Goal: Entertainment & Leisure: Browse casually

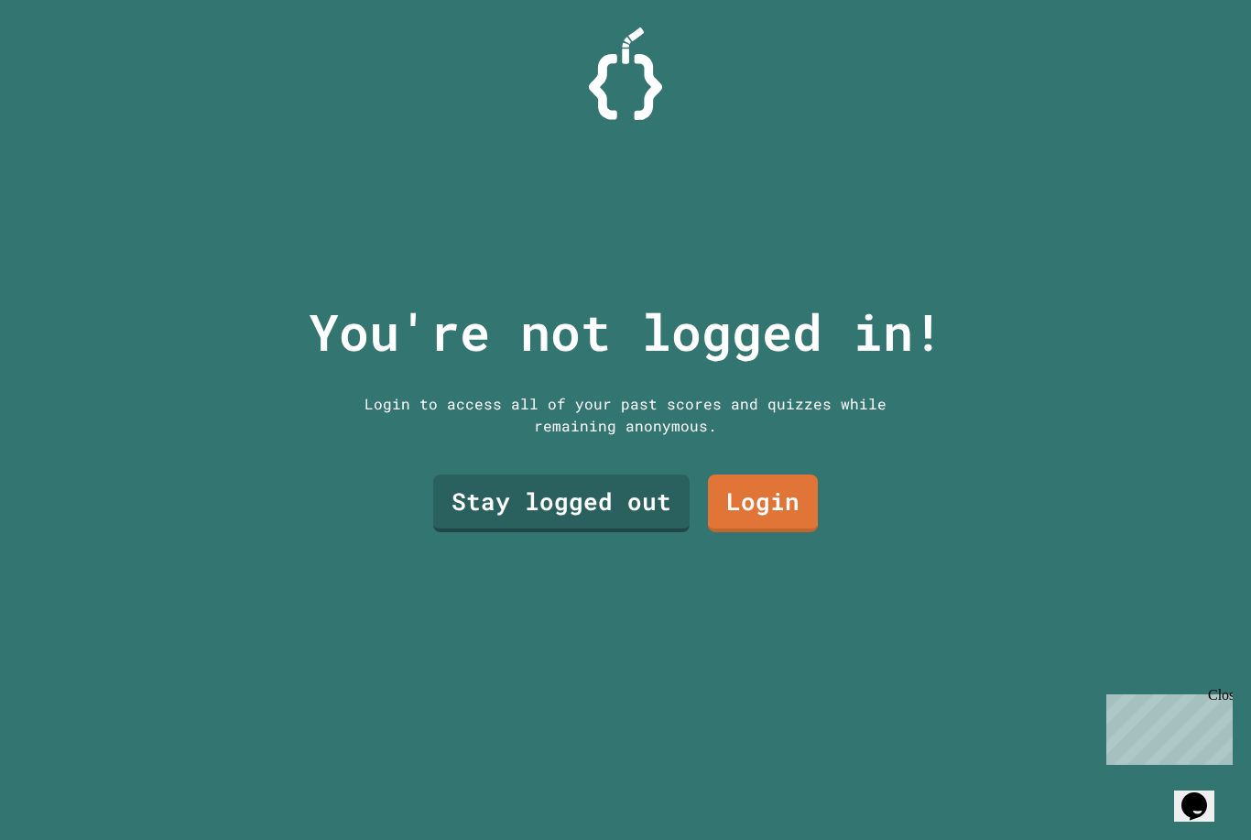
click at [597, 496] on div "Stay logged out Login" at bounding box center [625, 503] width 403 height 76
click at [596, 496] on div "Stay logged out Login" at bounding box center [625, 503] width 403 height 76
click at [560, 577] on div "You're not logged in! Login to access all of your past scores and quizzes while…" at bounding box center [625, 420] width 671 height 840
click at [499, 532] on link "Stay logged out" at bounding box center [561, 504] width 256 height 58
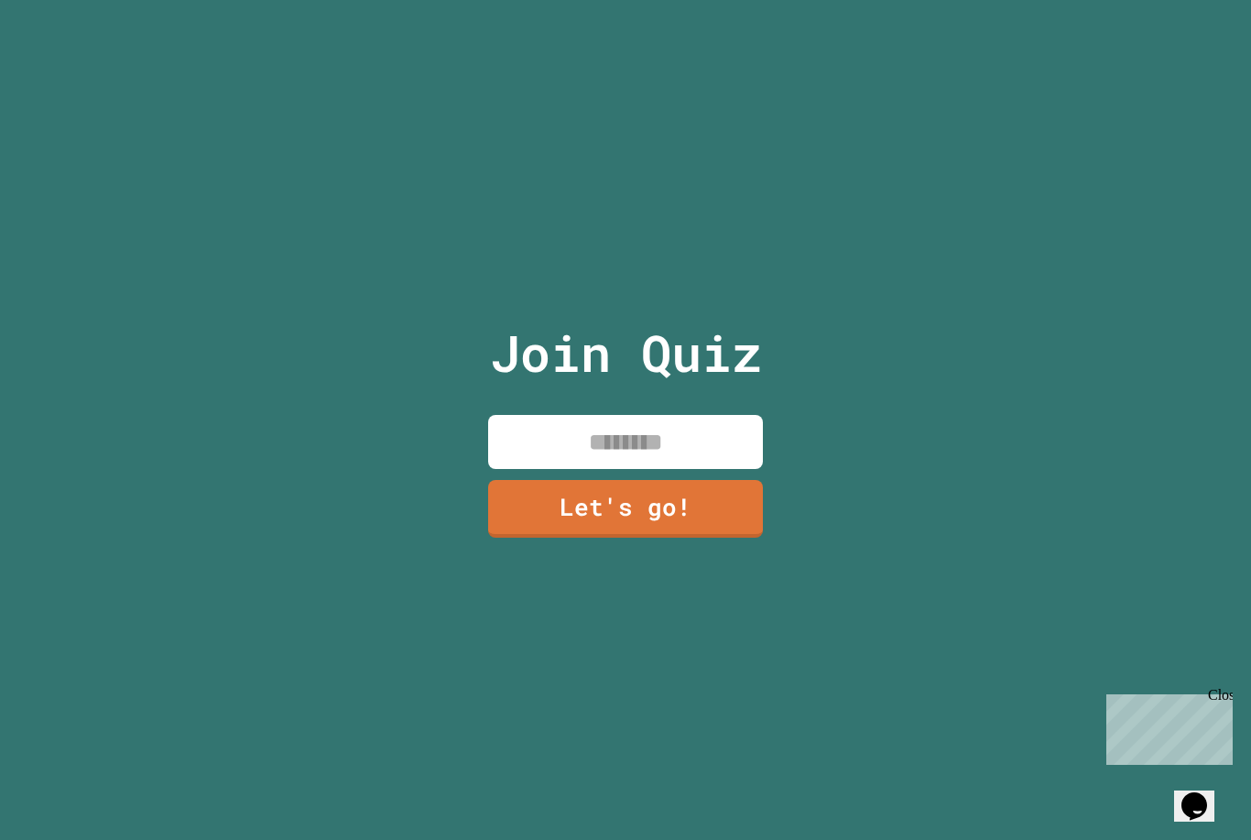
click at [682, 469] on input at bounding box center [625, 442] width 275 height 54
type input "******"
click at [703, 538] on link "Let's go!" at bounding box center [625, 509] width 275 height 58
click at [626, 0] on div at bounding box center [626, 0] width 0 height 0
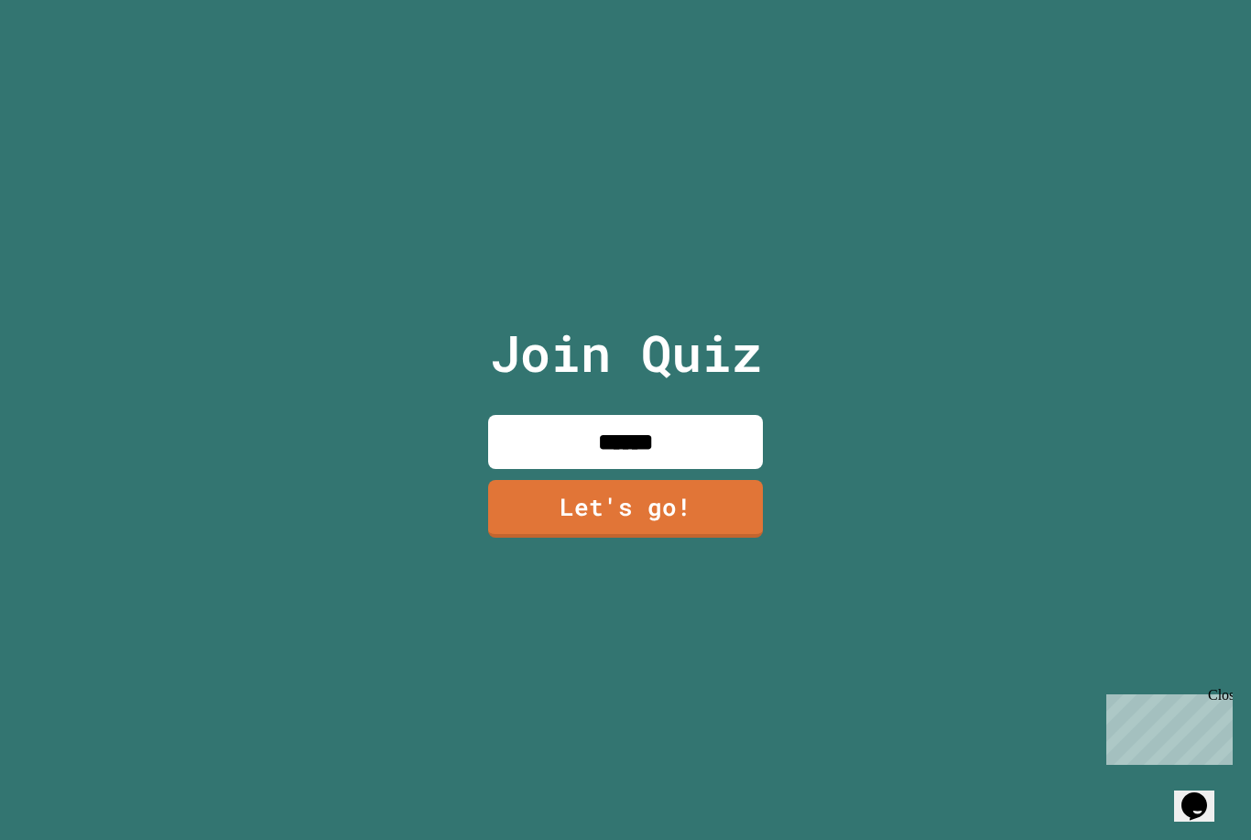
click at [1229, 700] on div "Close" at bounding box center [1219, 698] width 23 height 23
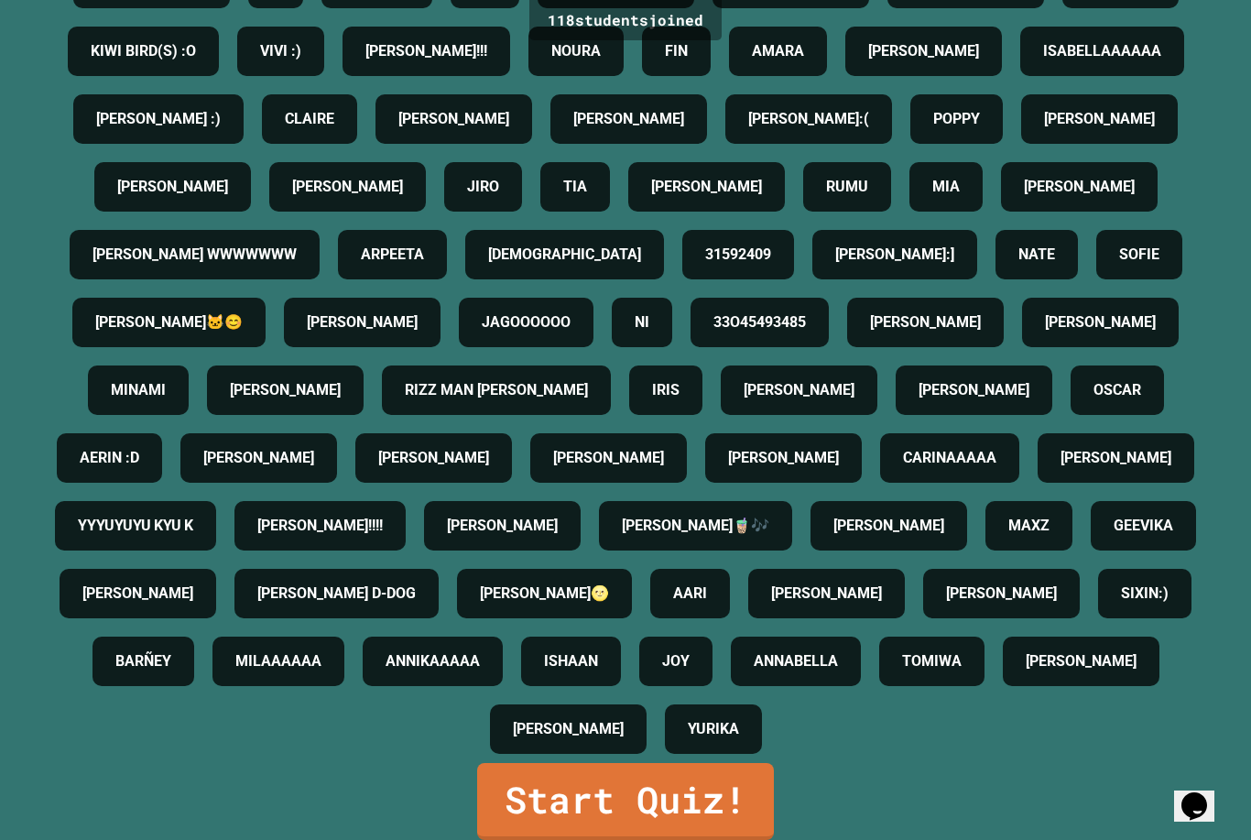
scroll to position [59, 0]
click at [563, 800] on link "Start Quiz!" at bounding box center [625, 801] width 297 height 77
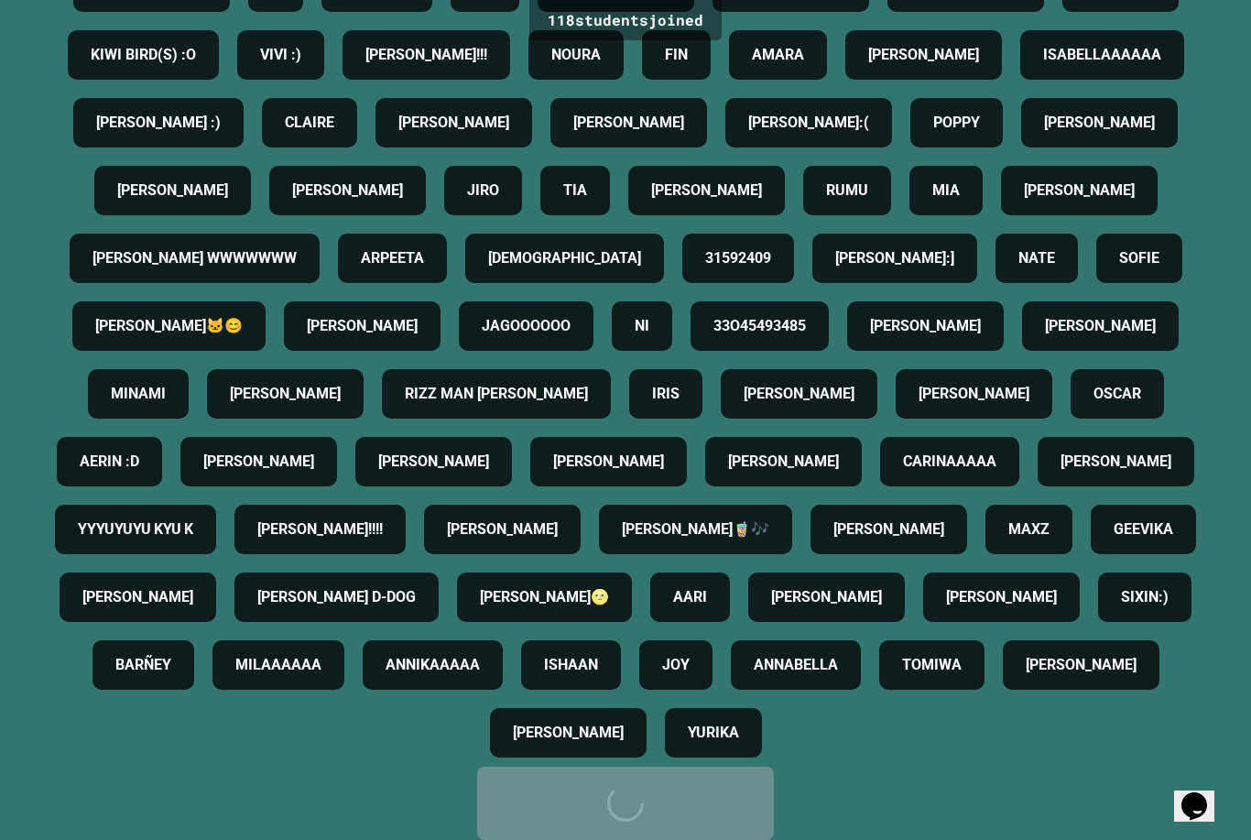
scroll to position [0, 0]
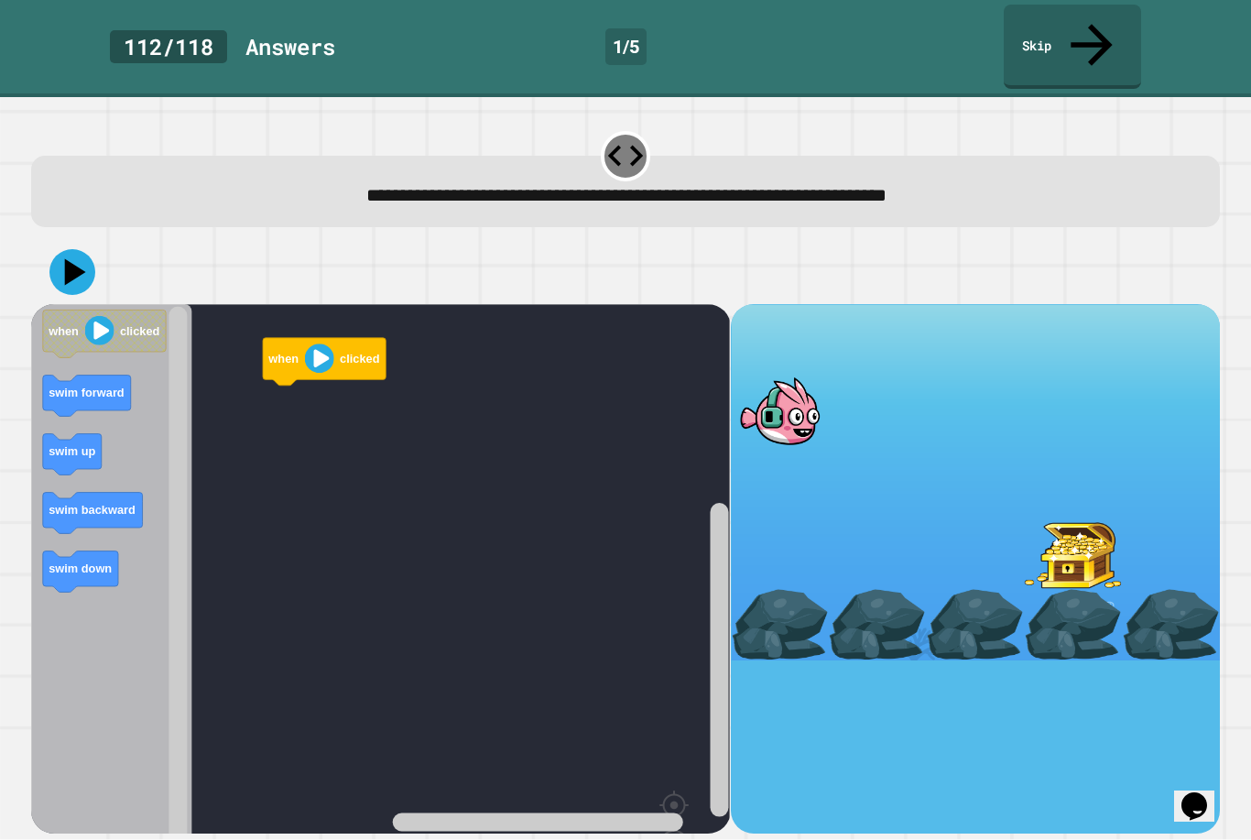
click at [8, 328] on div "**********" at bounding box center [625, 468] width 1251 height 743
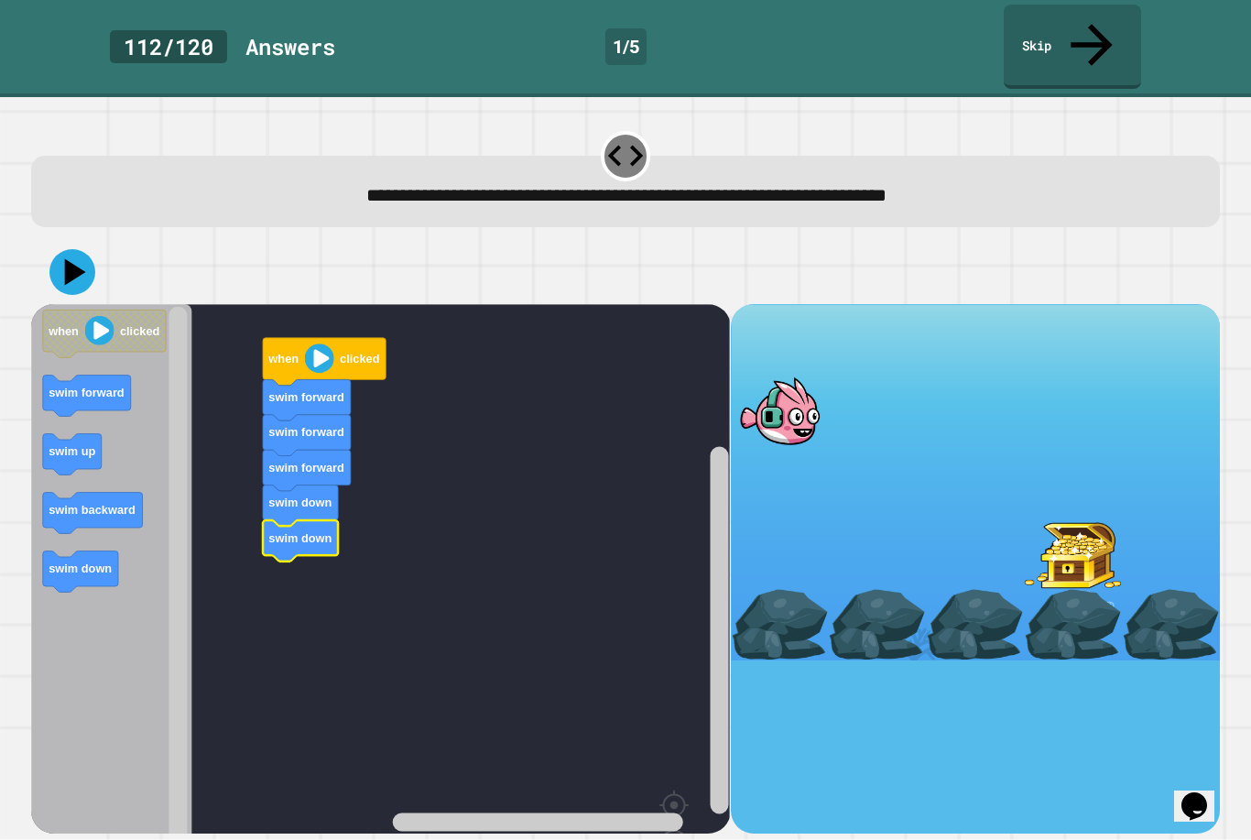
click at [69, 249] on button at bounding box center [72, 272] width 46 height 46
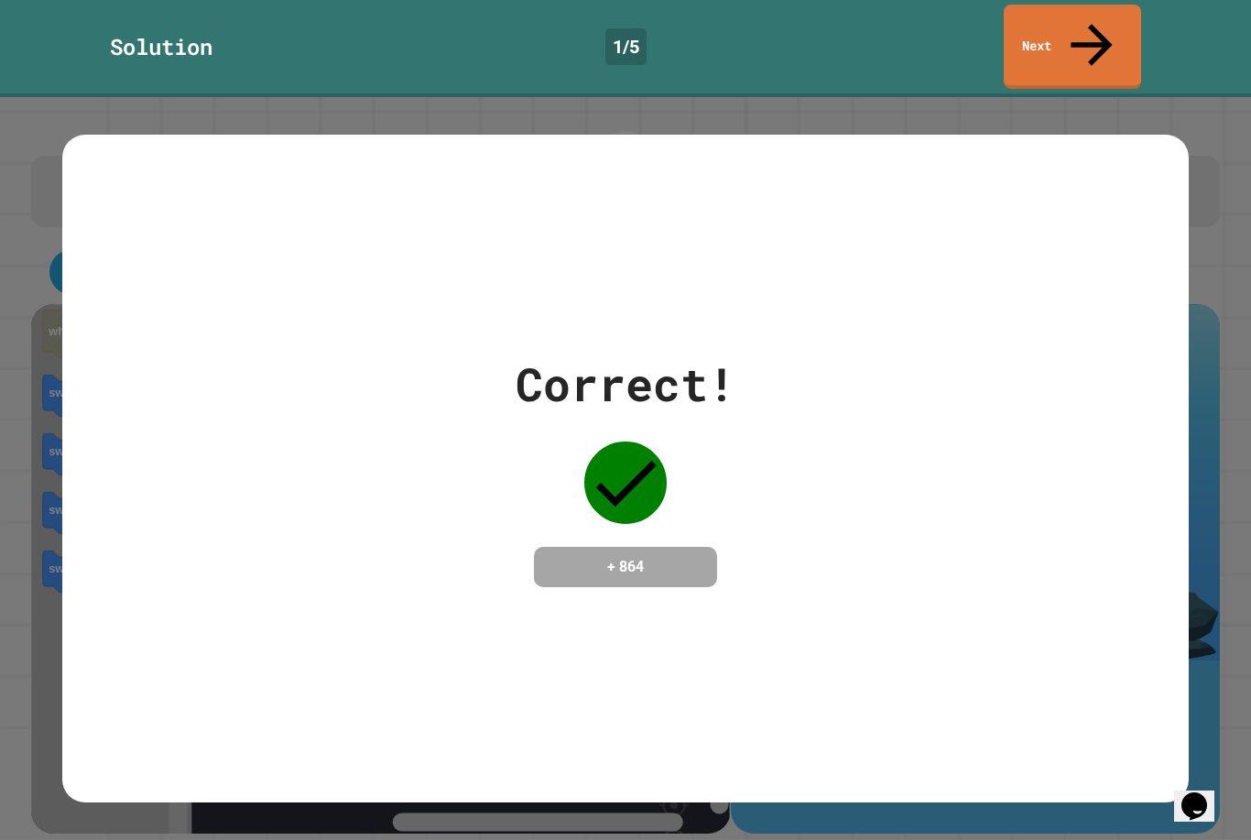
click at [200, 382] on div "Correct! + 864" at bounding box center [625, 468] width 1126 height 237
click at [216, 398] on div "Correct! + 864" at bounding box center [625, 468] width 1126 height 237
click at [224, 426] on div "Correct! + 864" at bounding box center [625, 468] width 1126 height 237
click at [223, 426] on div "Correct! + 864" at bounding box center [625, 468] width 1126 height 237
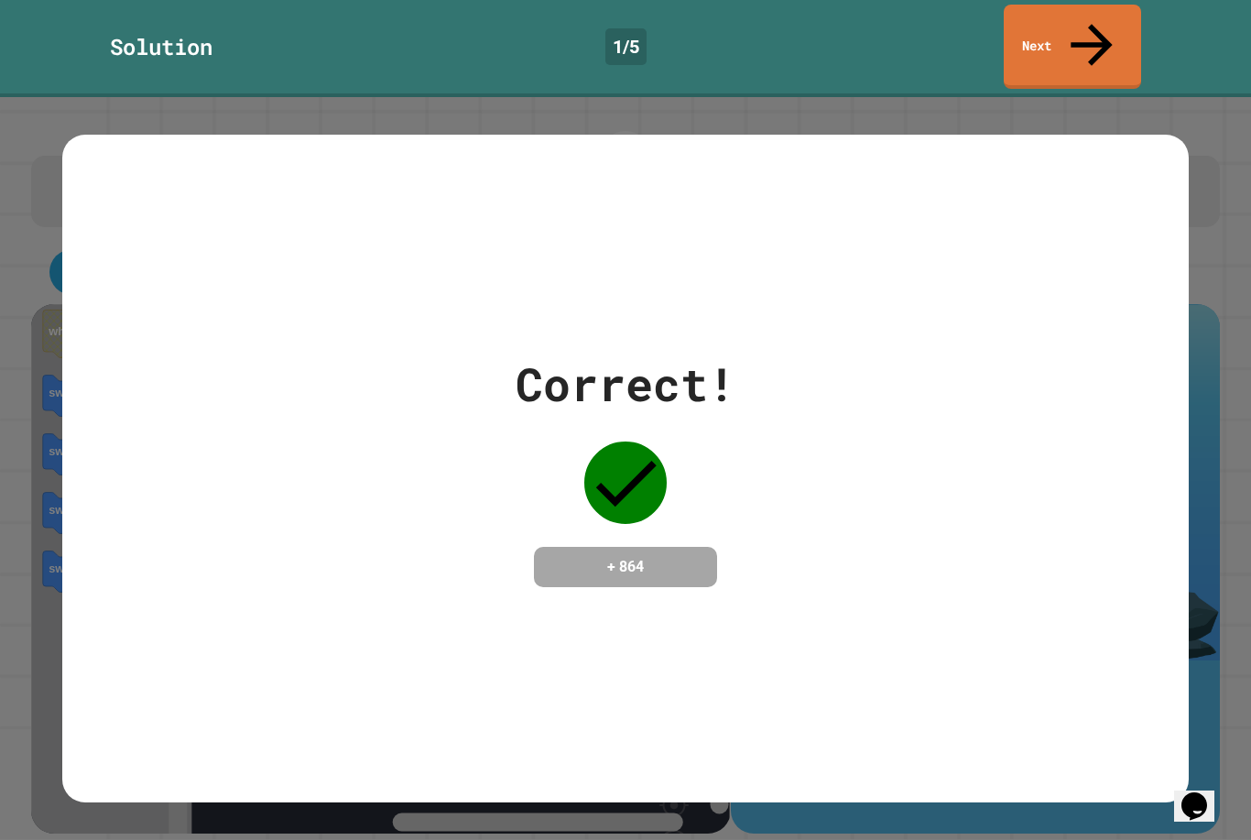
click at [224, 439] on div "Correct! + 864" at bounding box center [625, 468] width 1126 height 237
click at [224, 438] on div "Correct! + 864" at bounding box center [625, 468] width 1126 height 237
click at [230, 451] on div "Correct! + 864" at bounding box center [625, 468] width 1126 height 237
click at [1096, 23] on icon at bounding box center [1092, 45] width 62 height 62
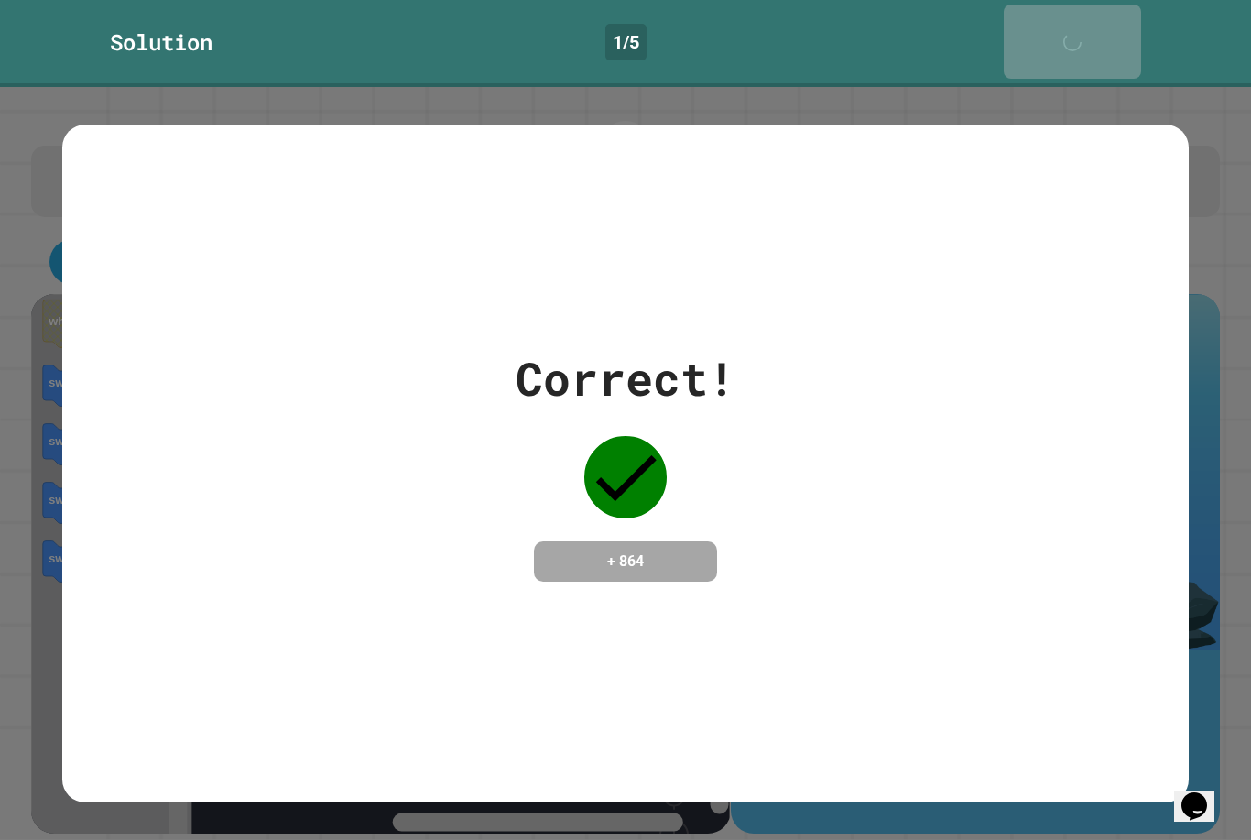
click at [1087, 33] on icon at bounding box center [1077, 51] width 37 height 37
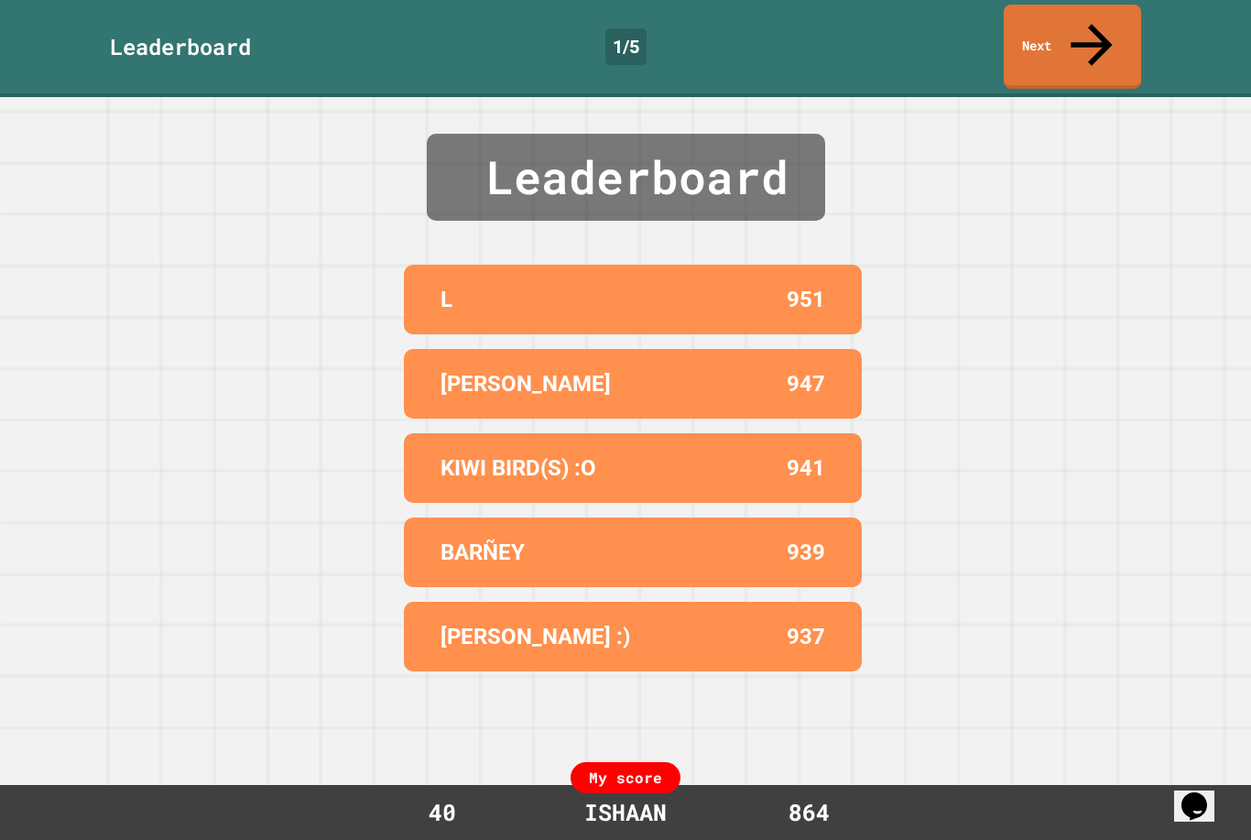
click at [1087, 38] on link "Next" at bounding box center [1072, 47] width 137 height 84
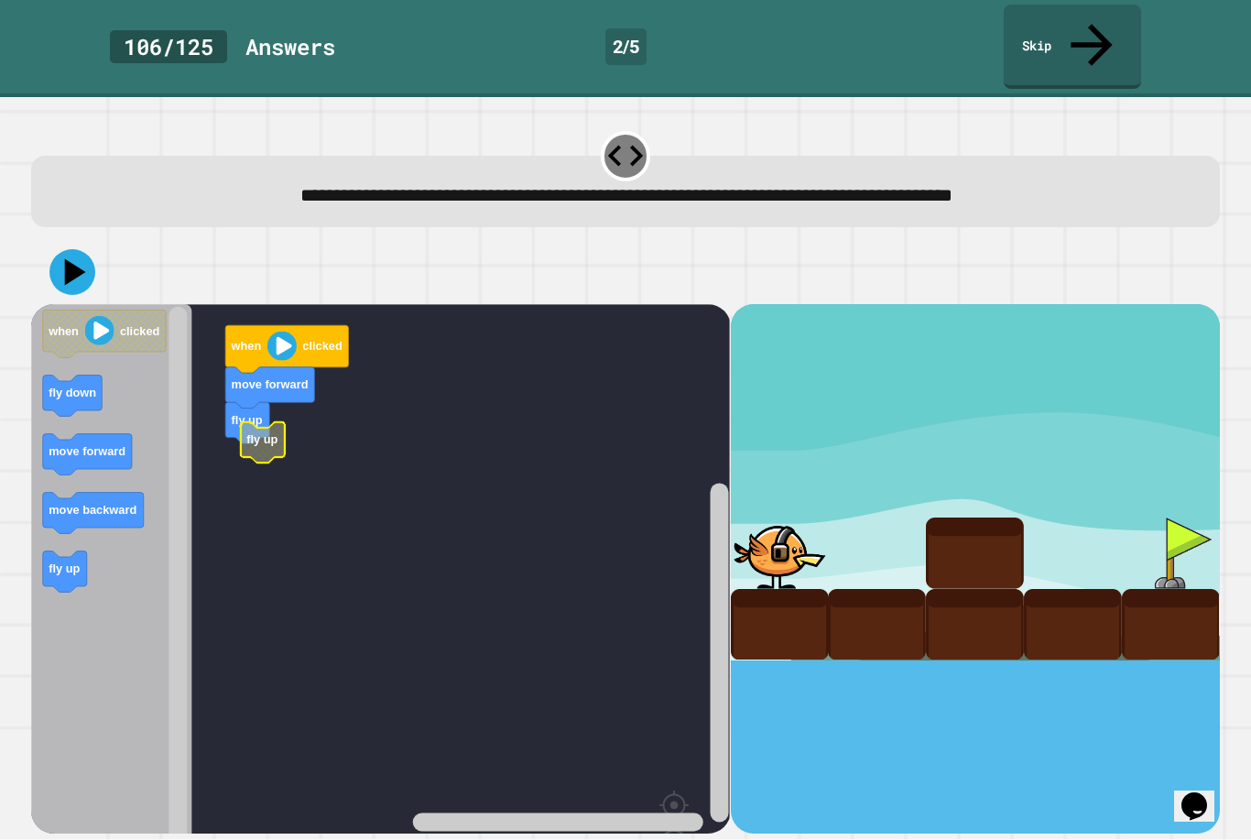
click at [241, 418] on rect "Blockly Workspace" at bounding box center [380, 617] width 699 height 627
click at [264, 515] on icon "Blockly Workspace" at bounding box center [257, 535] width 89 height 41
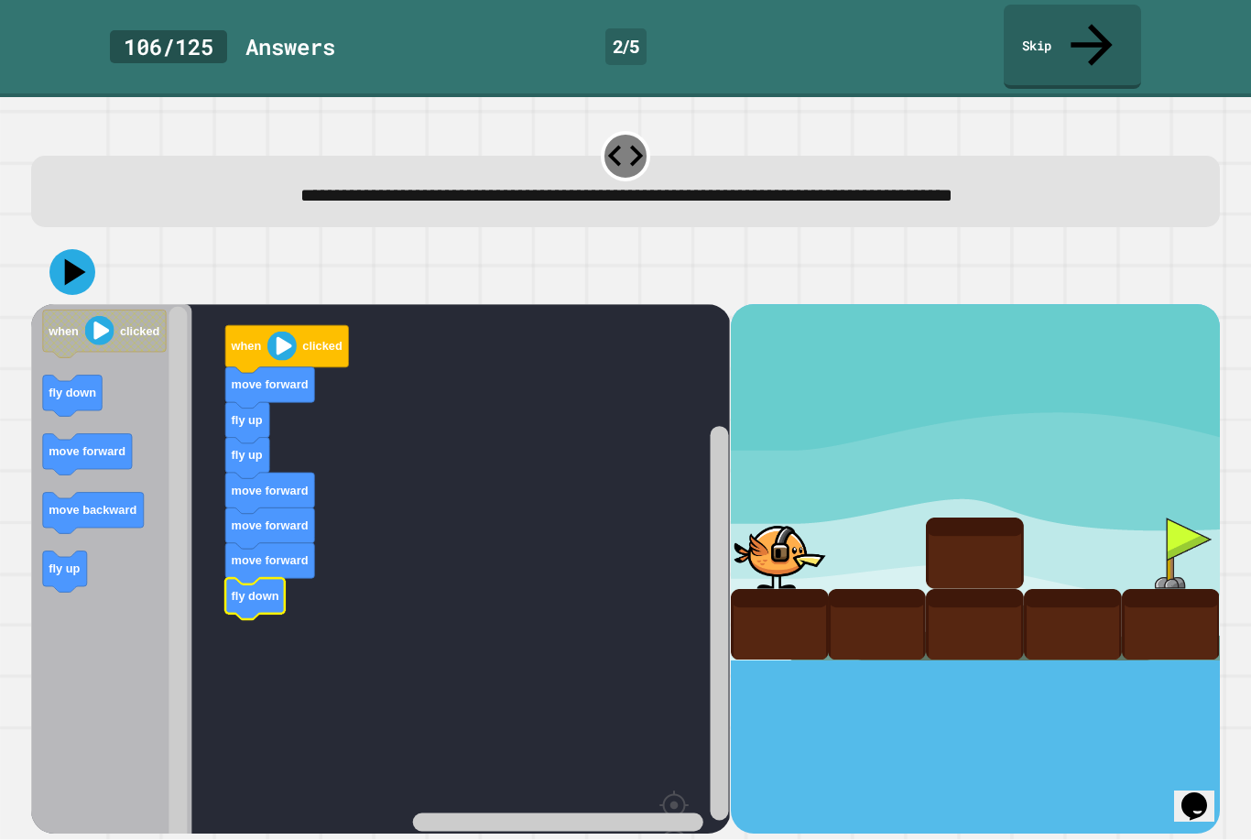
click at [74, 258] on icon at bounding box center [75, 271] width 21 height 27
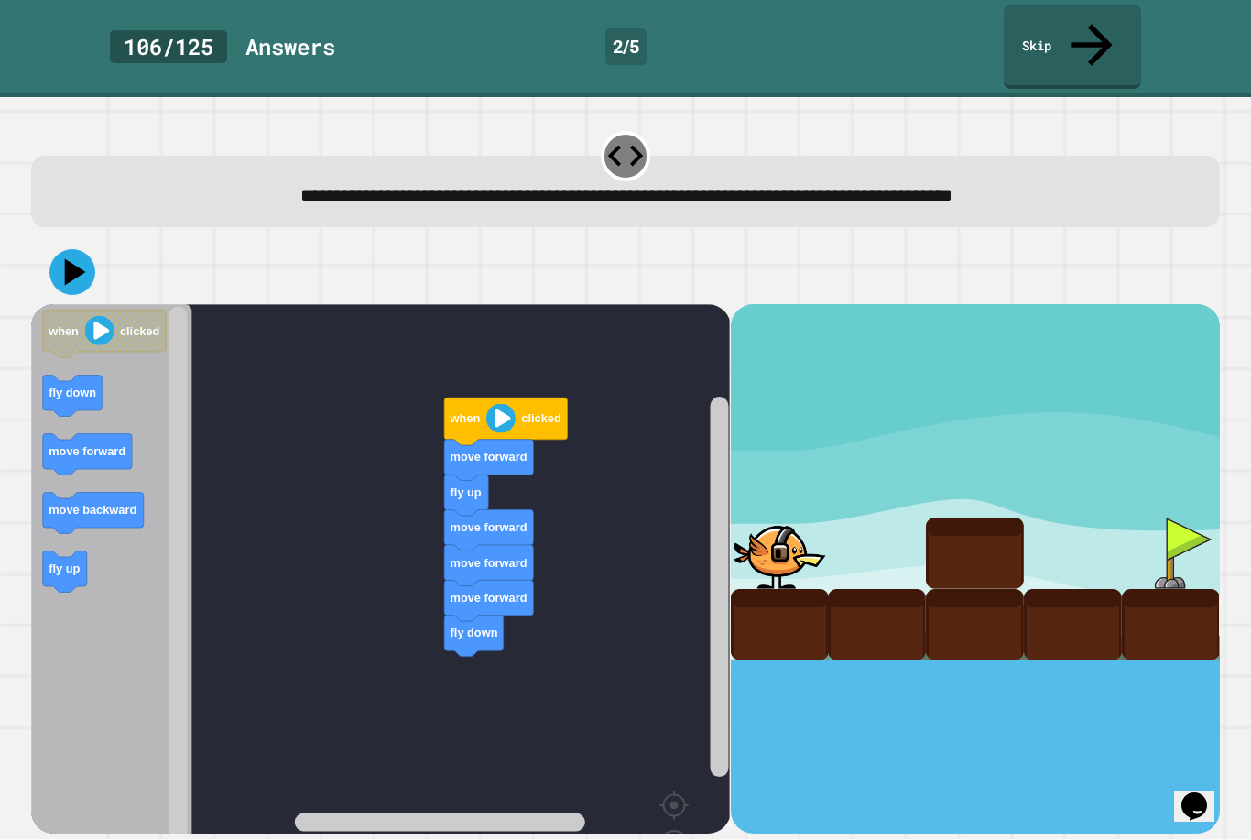
click at [93, 249] on button at bounding box center [72, 272] width 46 height 46
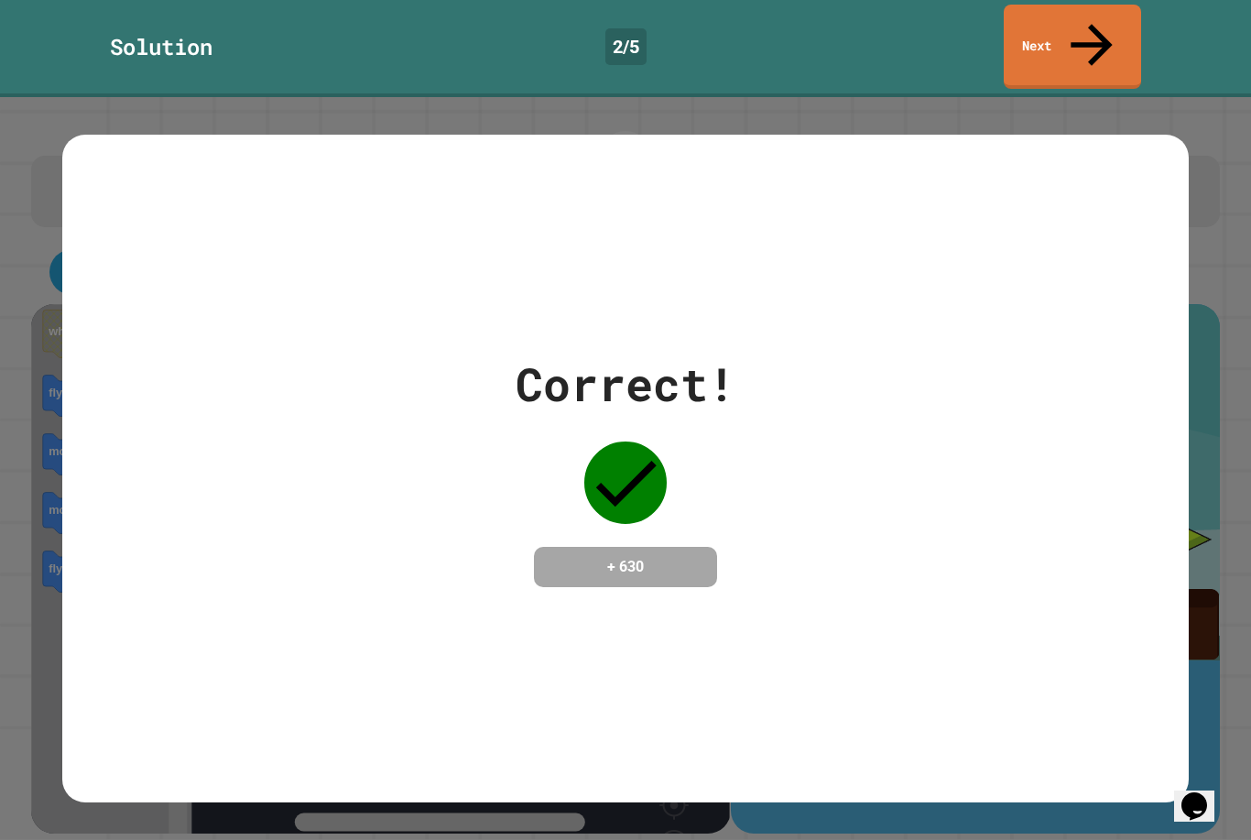
click at [1067, 11] on link "Next" at bounding box center [1072, 47] width 137 height 84
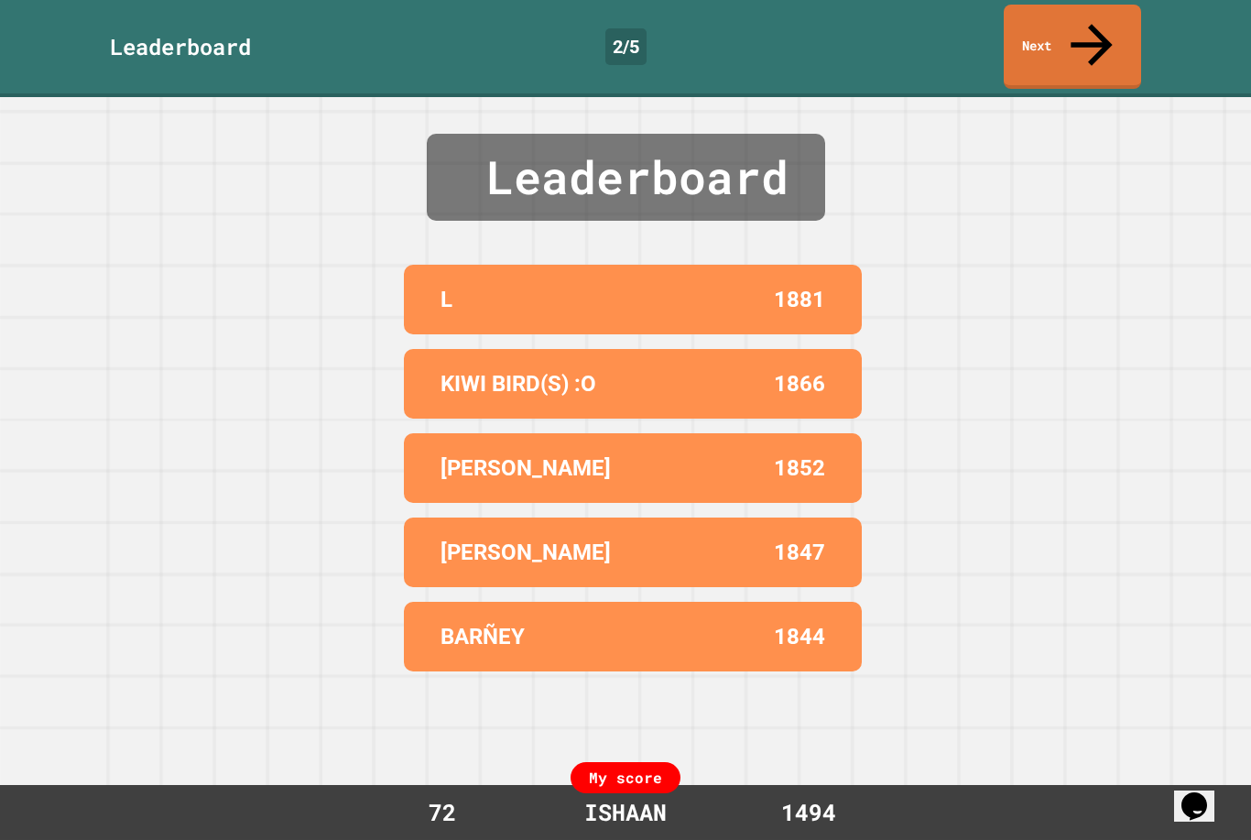
click at [162, 504] on div "Leaderboard L 1881 KIWI BIRD(S) :O 1866 [PERSON_NAME] 1852 [PERSON_NAME] 1847 […" at bounding box center [625, 468] width 1251 height 743
click at [1009, 37] on link "Next" at bounding box center [1072, 47] width 137 height 84
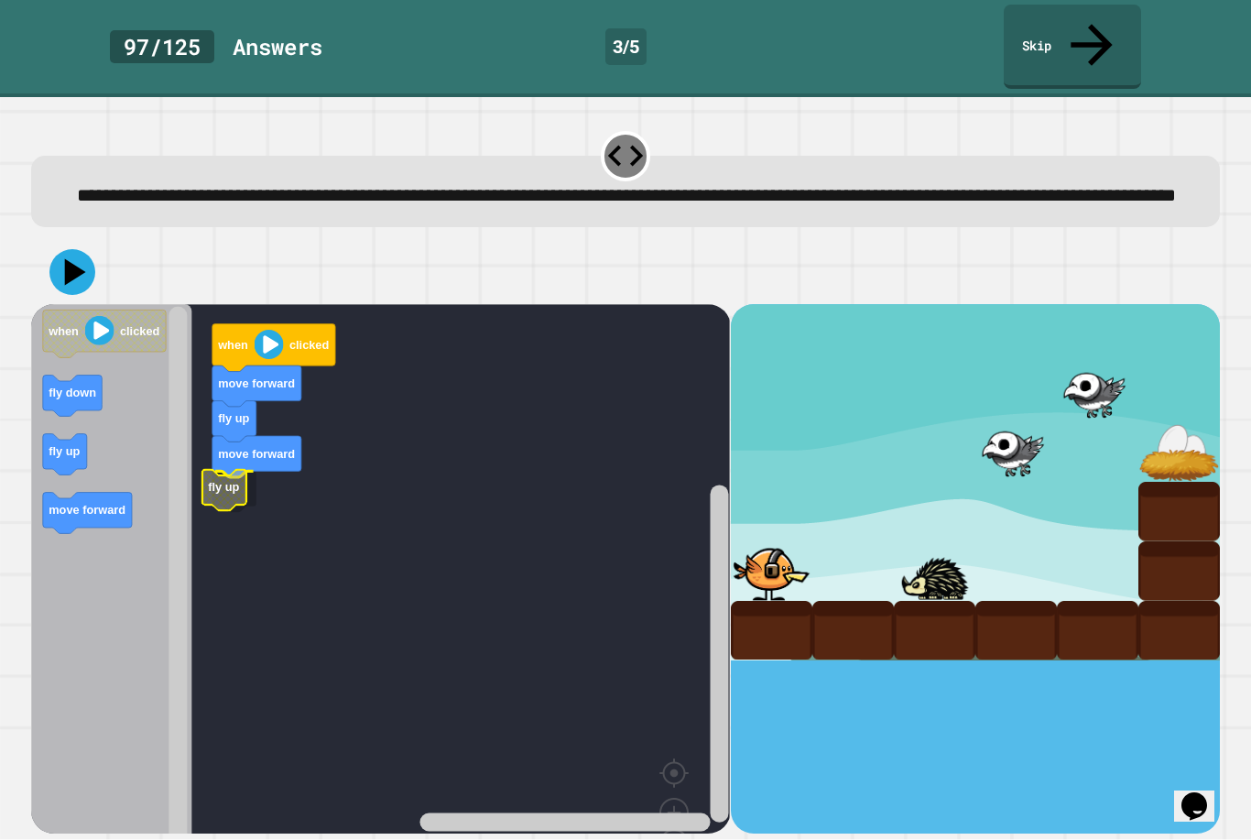
click at [239, 486] on text "fly up" at bounding box center [223, 487] width 31 height 14
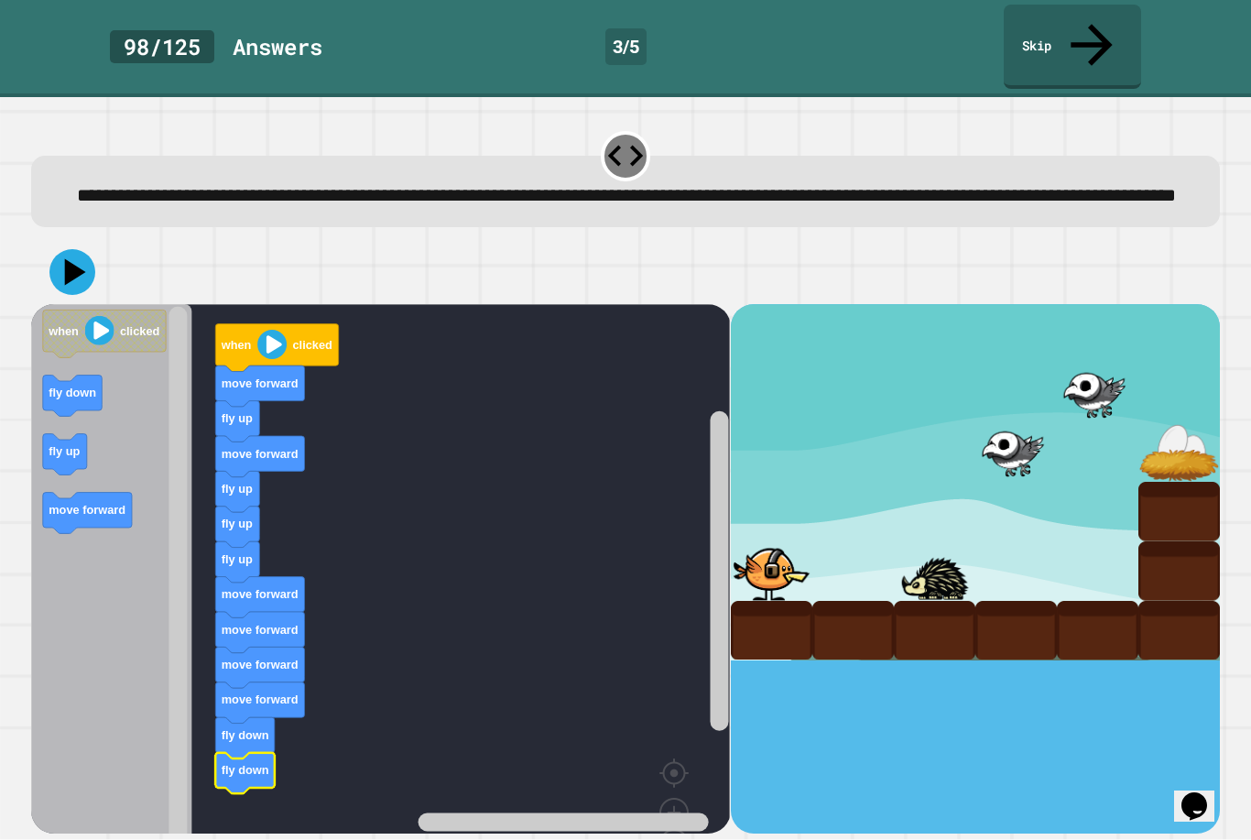
click at [294, 344] on text "clicked" at bounding box center [312, 345] width 39 height 14
click at [84, 272] on icon at bounding box center [72, 272] width 46 height 46
click at [57, 269] on icon at bounding box center [72, 272] width 46 height 46
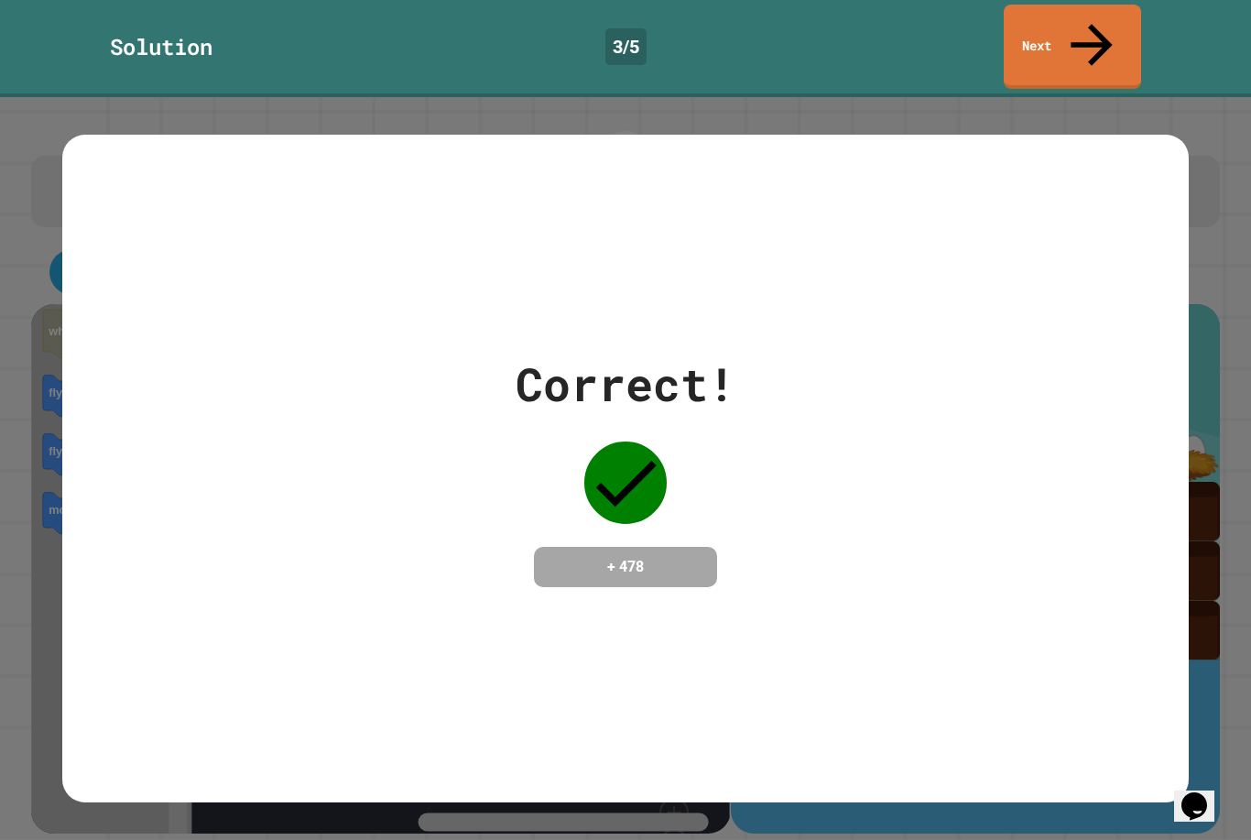
click at [1134, 30] on link "Next" at bounding box center [1072, 47] width 137 height 84
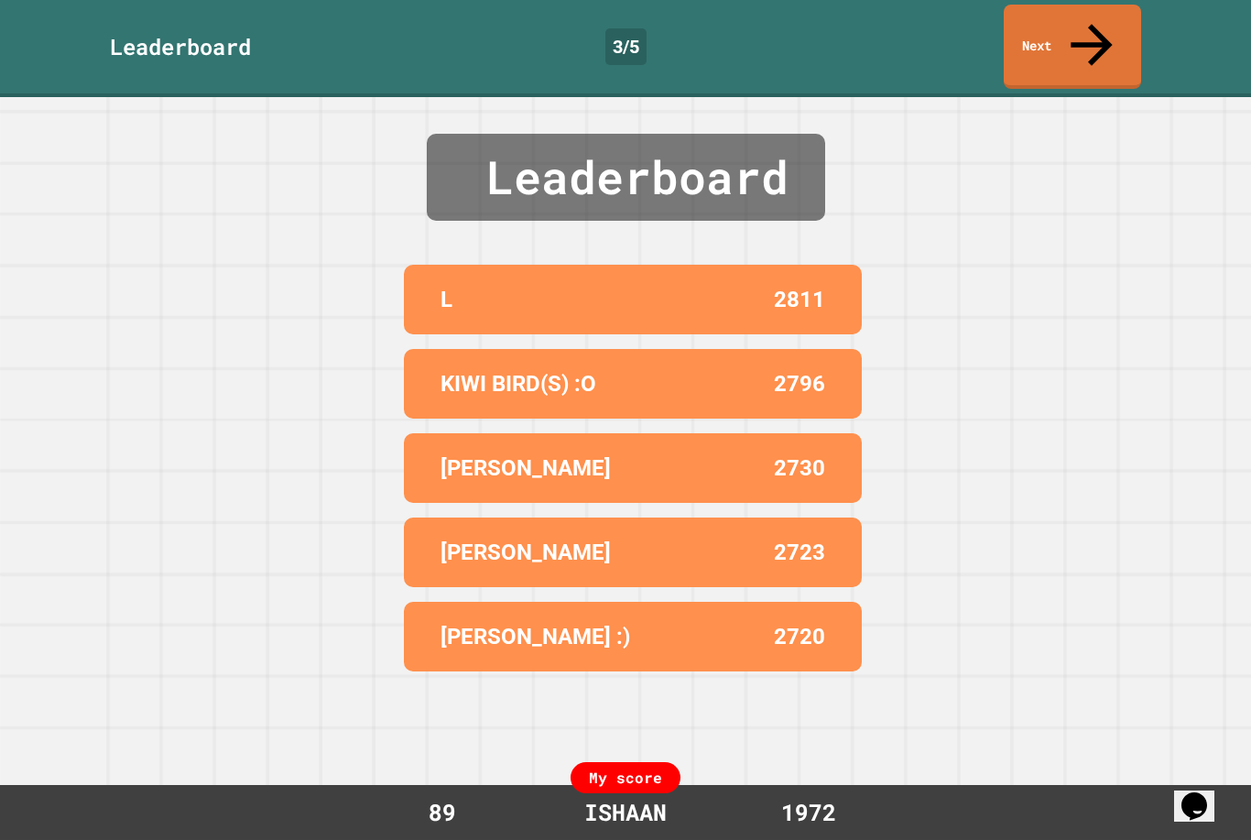
click at [1120, 37] on link "Next" at bounding box center [1072, 47] width 137 height 84
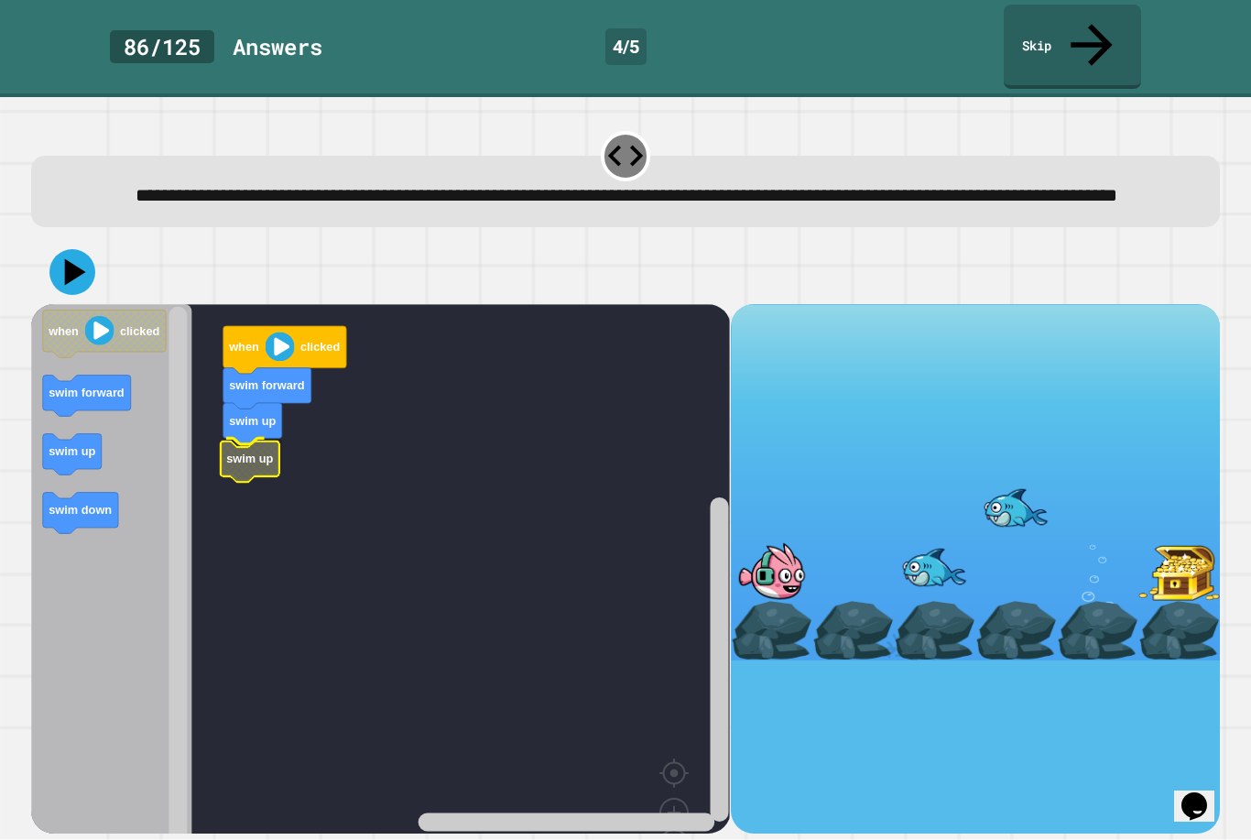
click at [231, 452] on text "swim up" at bounding box center [249, 459] width 47 height 14
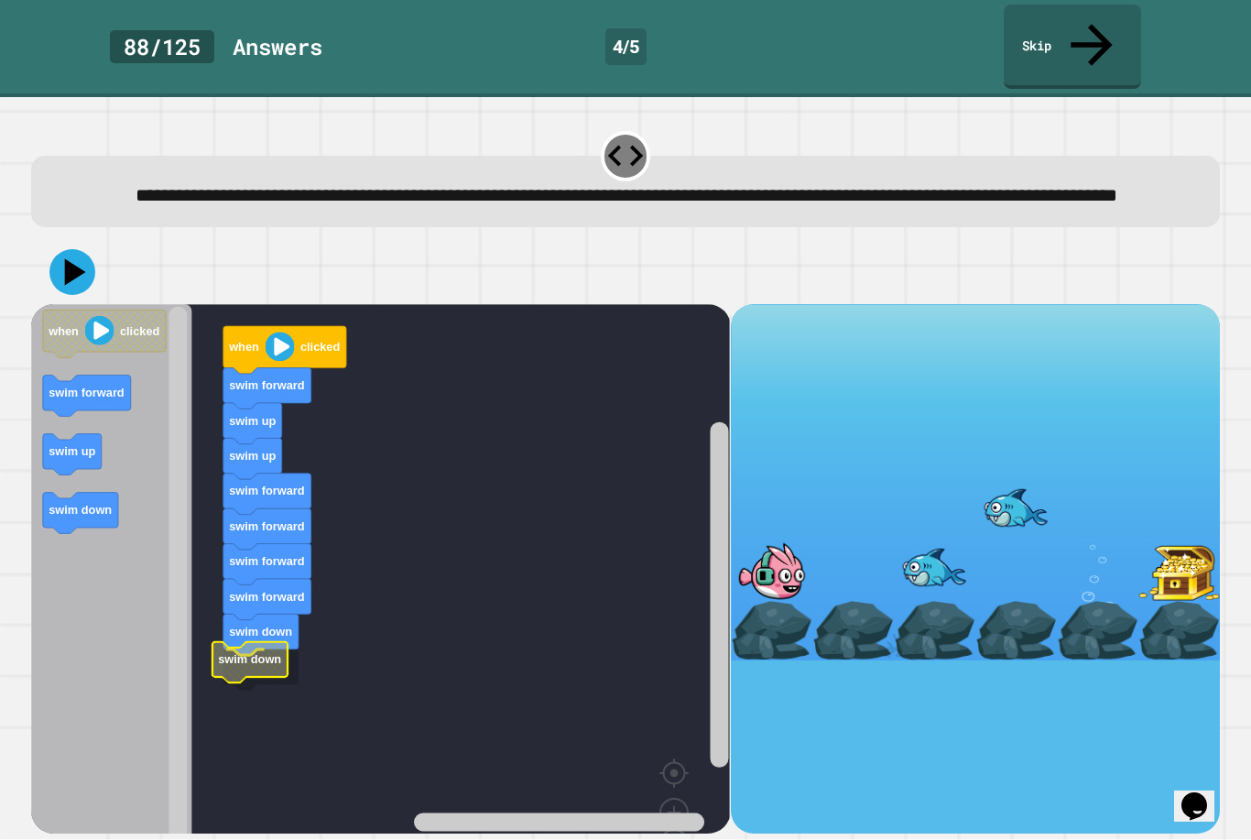
click at [243, 682] on icon "Blockly Workspace" at bounding box center [250, 662] width 75 height 41
click at [86, 264] on icon at bounding box center [72, 272] width 46 height 46
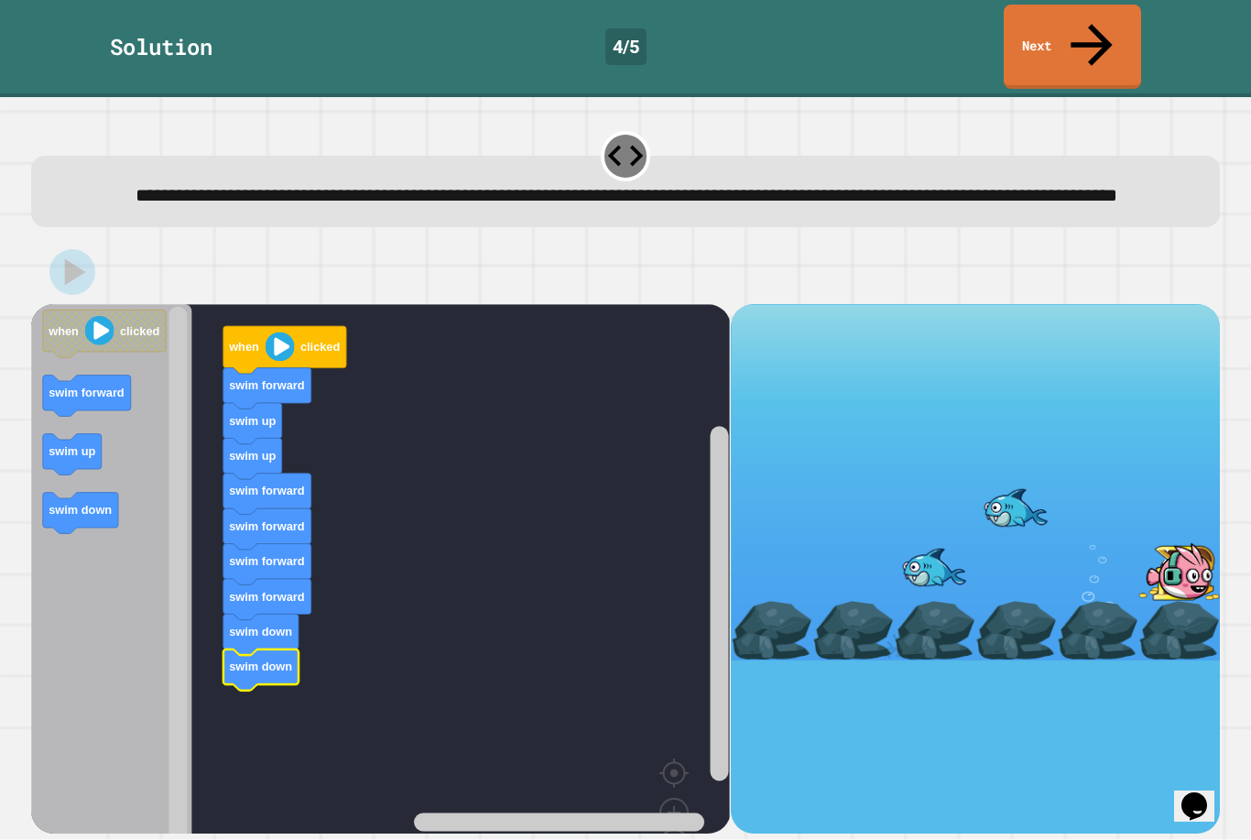
click at [1094, 38] on link "Next" at bounding box center [1072, 47] width 137 height 84
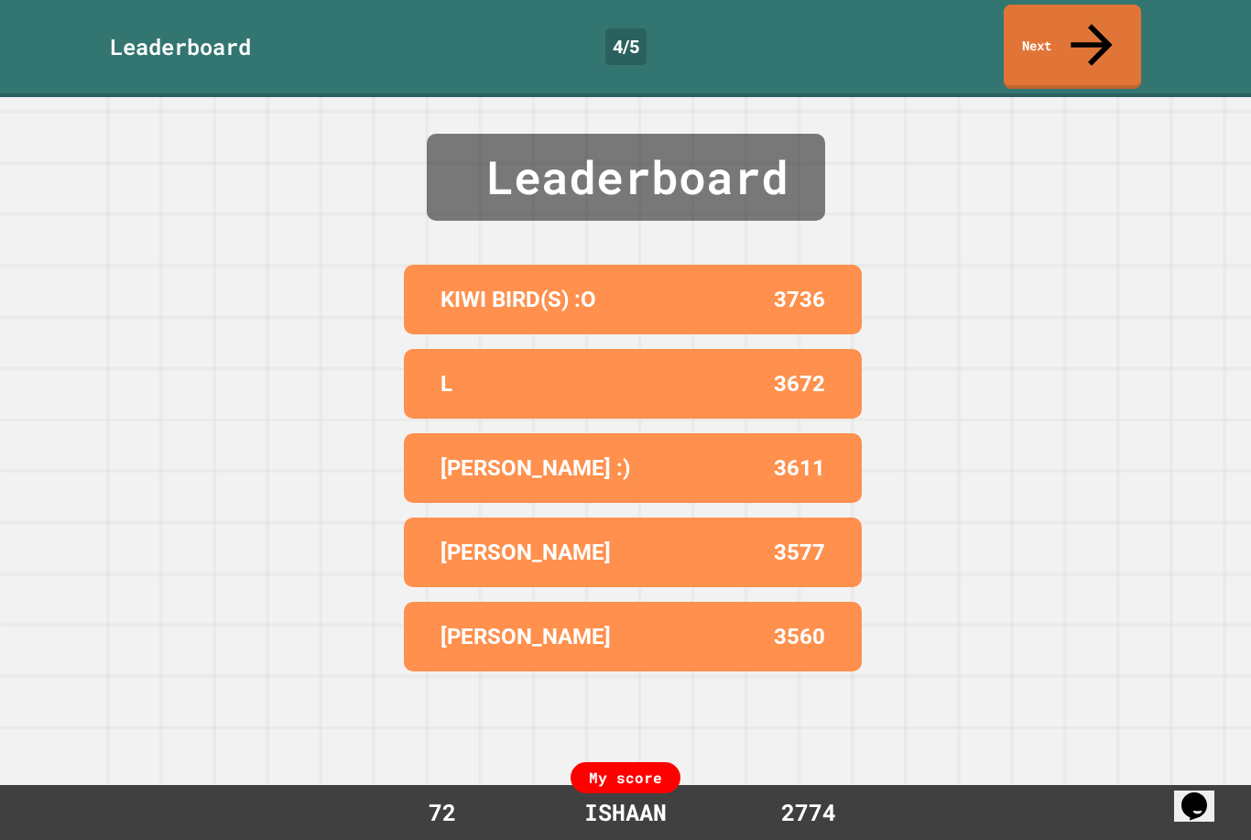
click at [1107, 29] on link "Next" at bounding box center [1072, 47] width 137 height 84
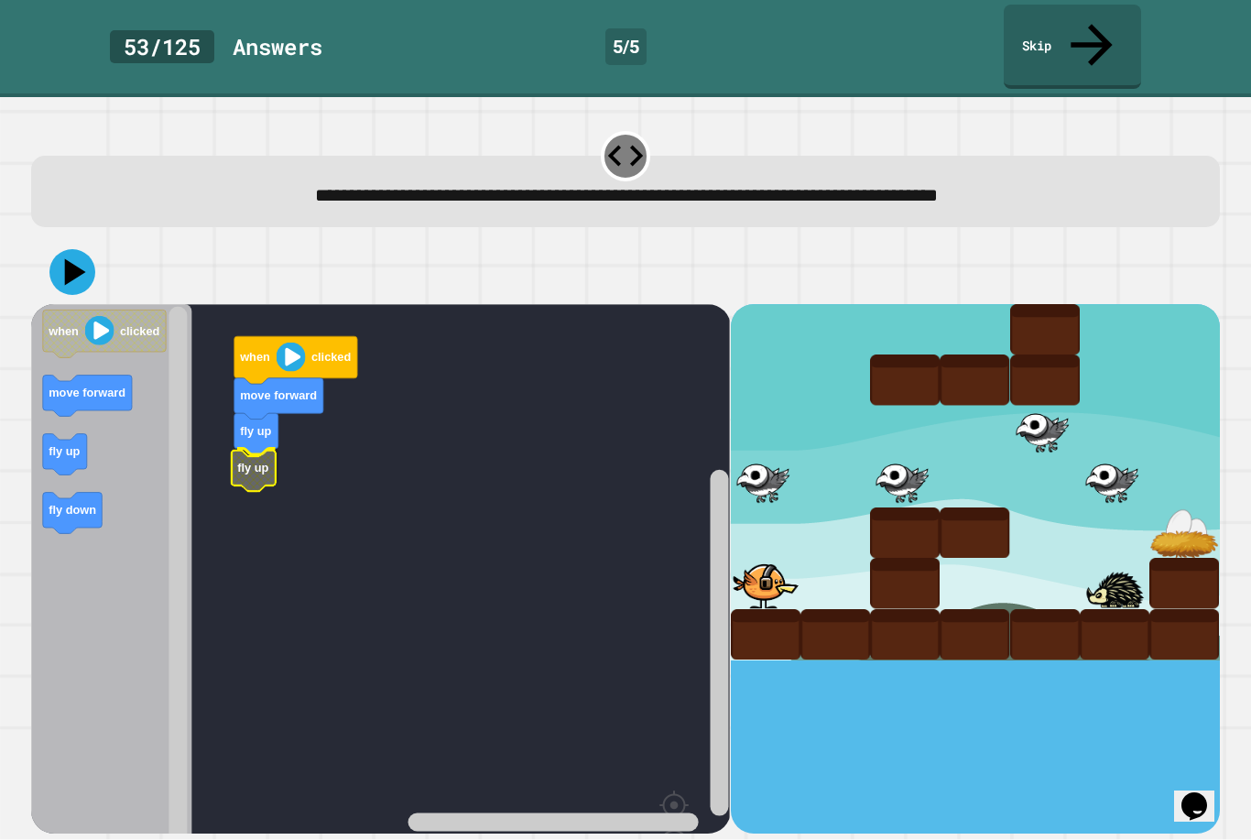
click at [264, 451] on icon "Blockly Workspace" at bounding box center [254, 471] width 44 height 41
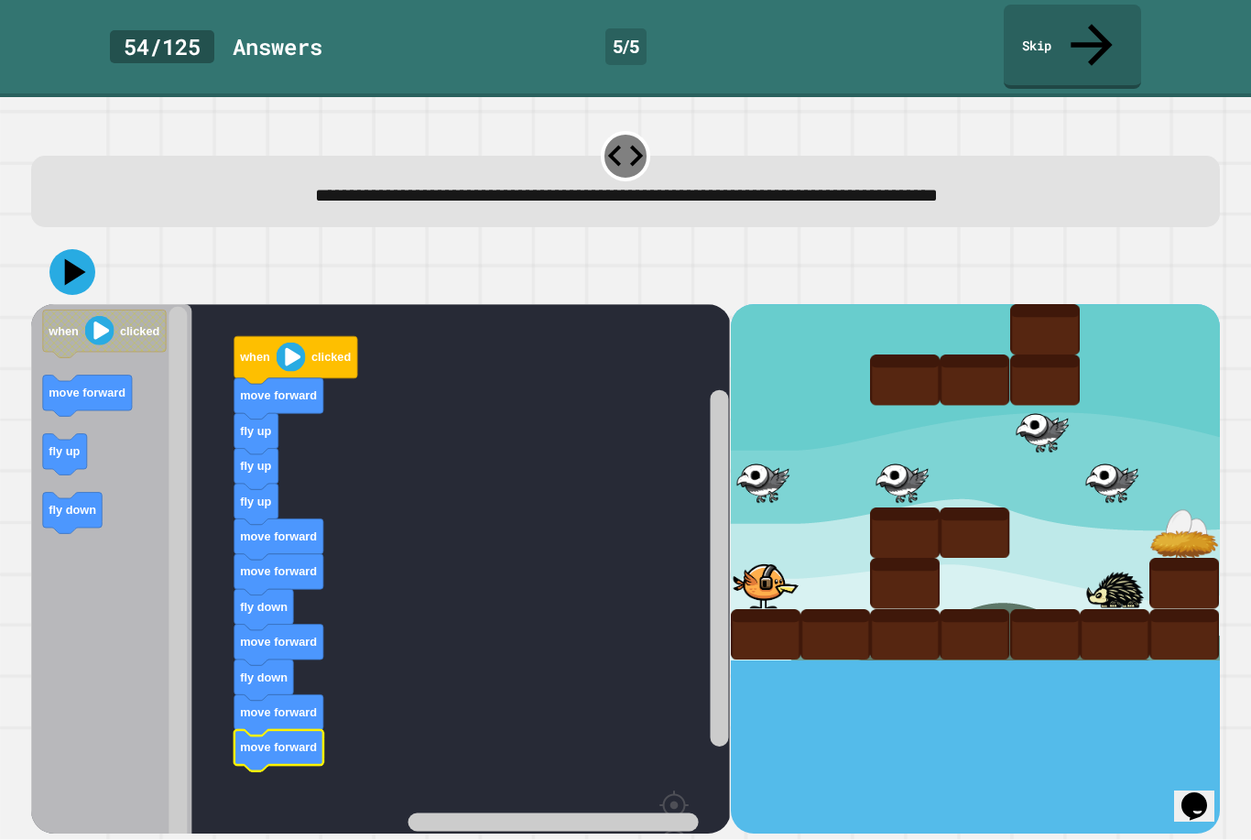
click at [104, 248] on div at bounding box center [625, 272] width 1189 height 64
click at [62, 249] on icon at bounding box center [72, 272] width 46 height 46
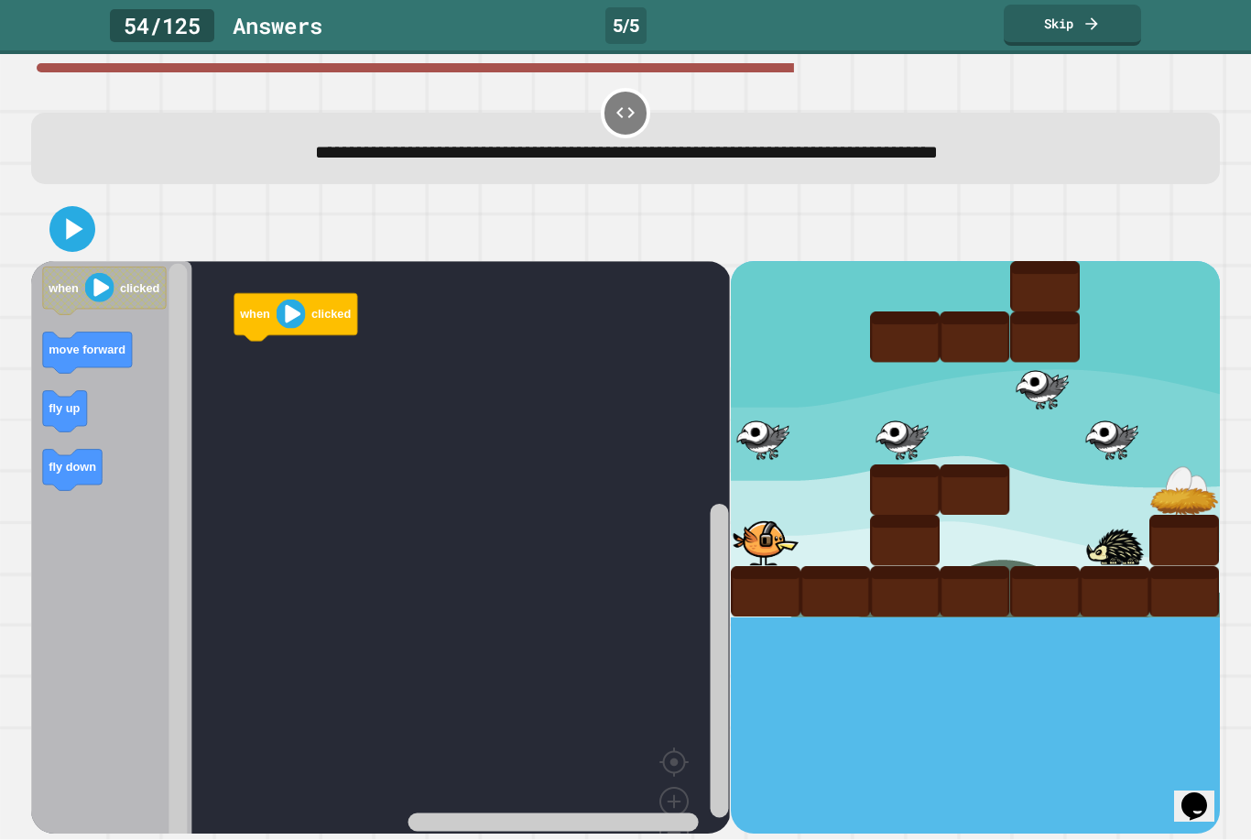
scroll to position [59, 0]
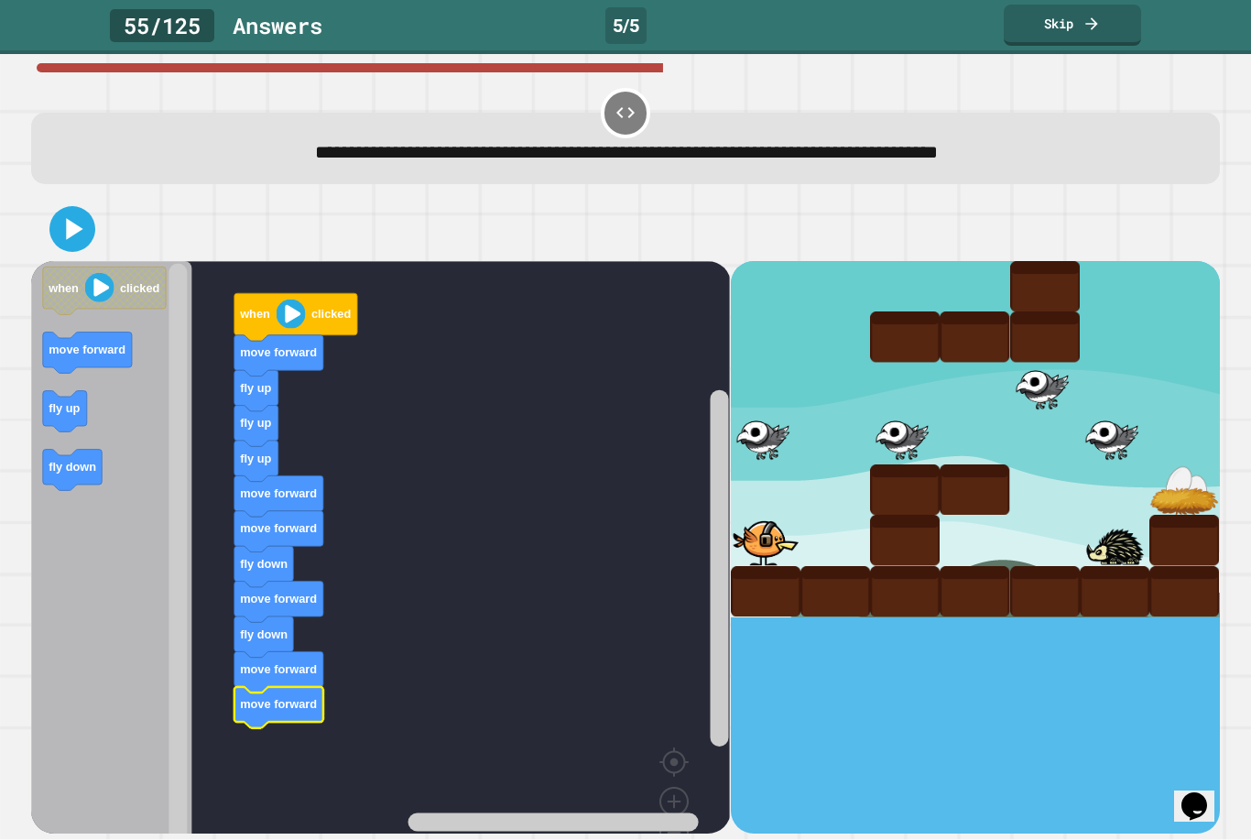
click at [73, 211] on icon at bounding box center [72, 229] width 37 height 37
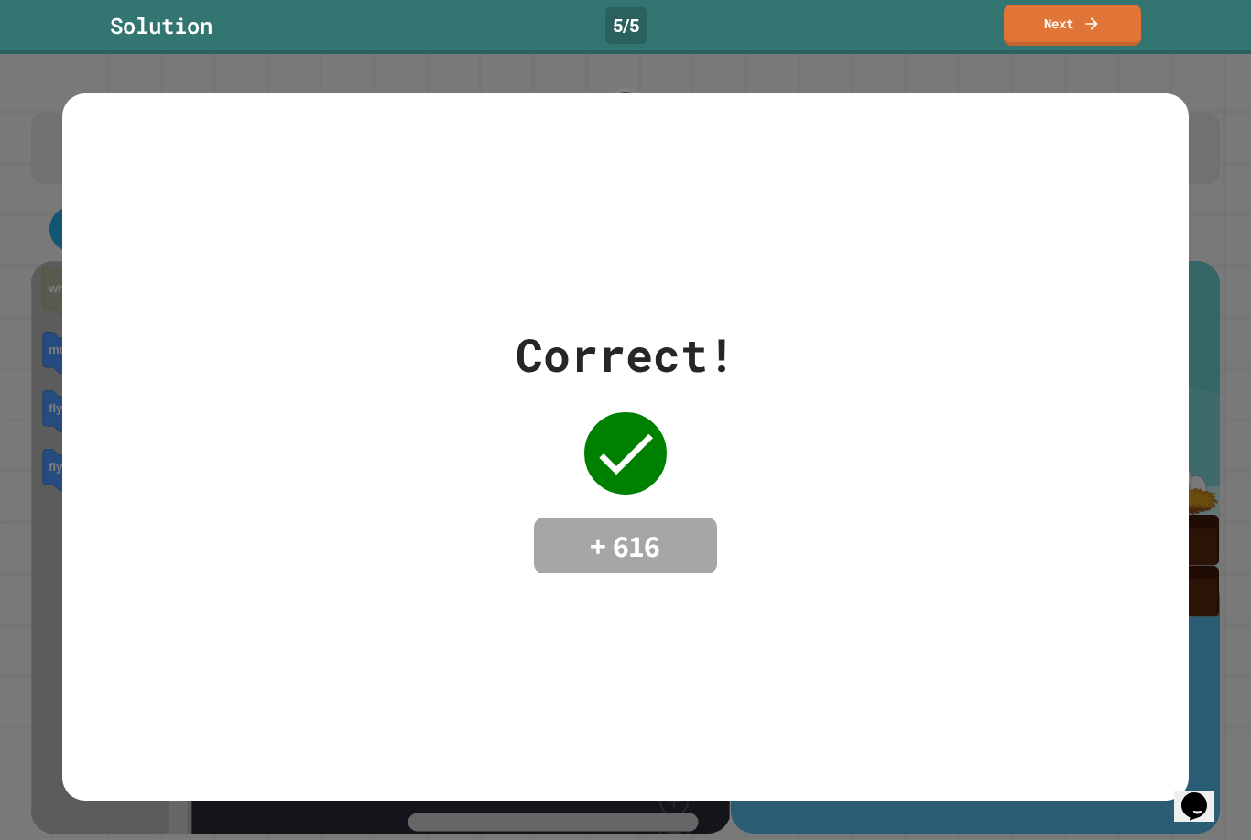
click at [1132, 660] on div "Correct! + 616" at bounding box center [625, 446] width 1126 height 707
click at [1096, 18] on icon at bounding box center [1092, 24] width 18 height 18
